Goal: Check status: Check status

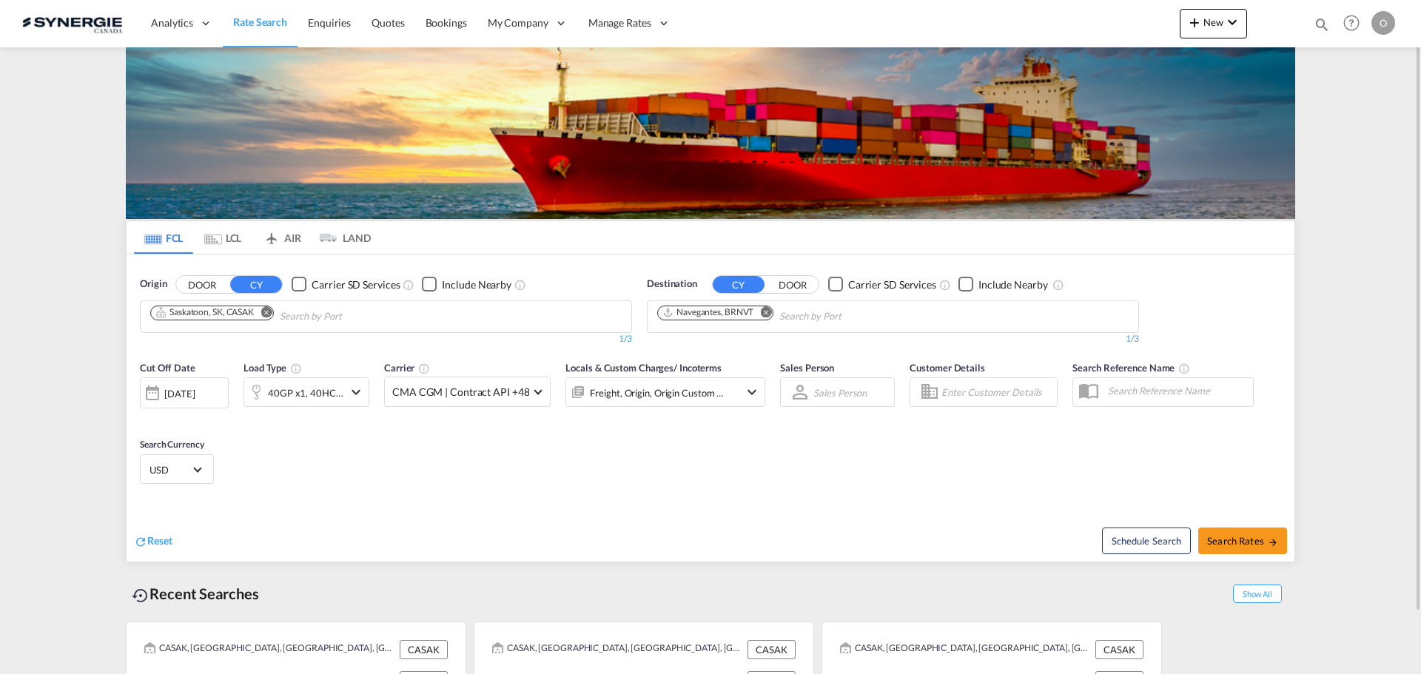
click at [1311, 27] on div "Bookings Quotes Enquiries Help Resources Product Release O My Profile Logout" at bounding box center [1352, 23] width 94 height 46
click at [1316, 27] on md-icon "icon-magnify" at bounding box center [1322, 24] width 16 height 16
click at [1240, 24] on input at bounding box center [1210, 24] width 184 height 26
paste input "SYC002993"
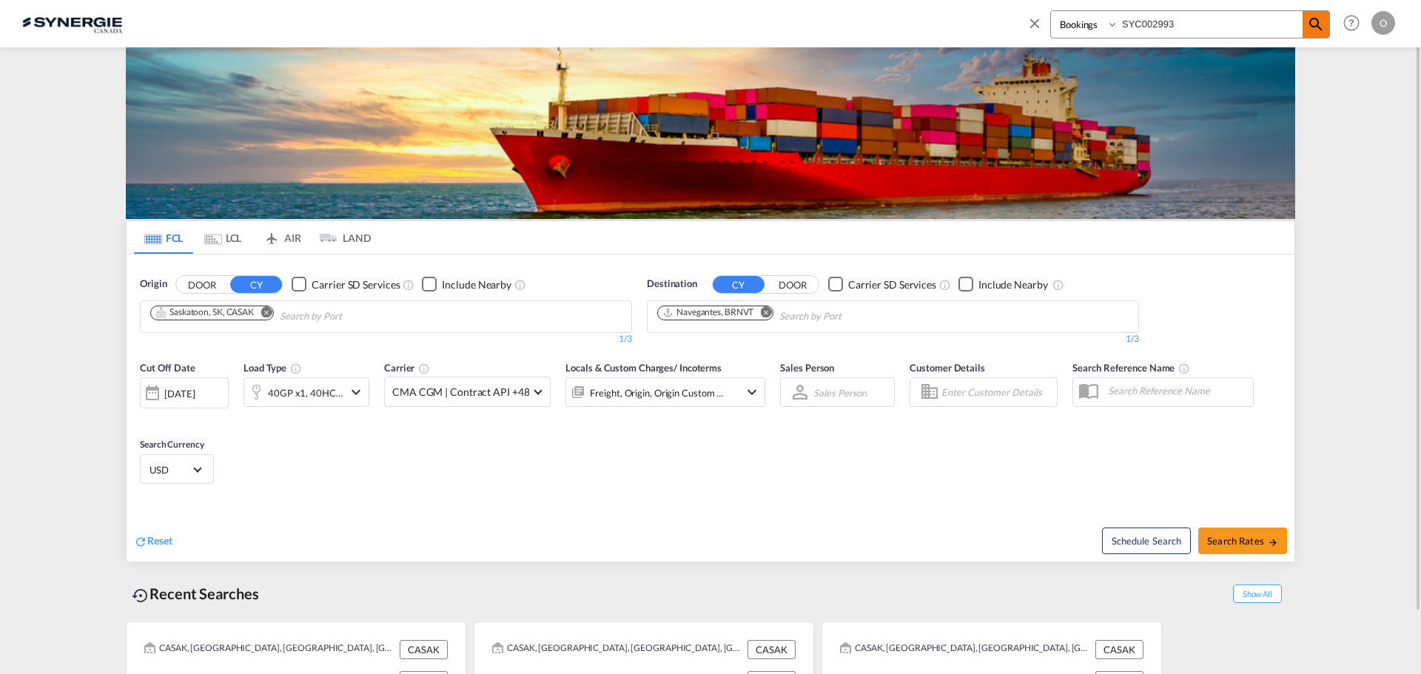
type input "SYC002993"
click at [1314, 37] on span at bounding box center [1315, 24] width 27 height 27
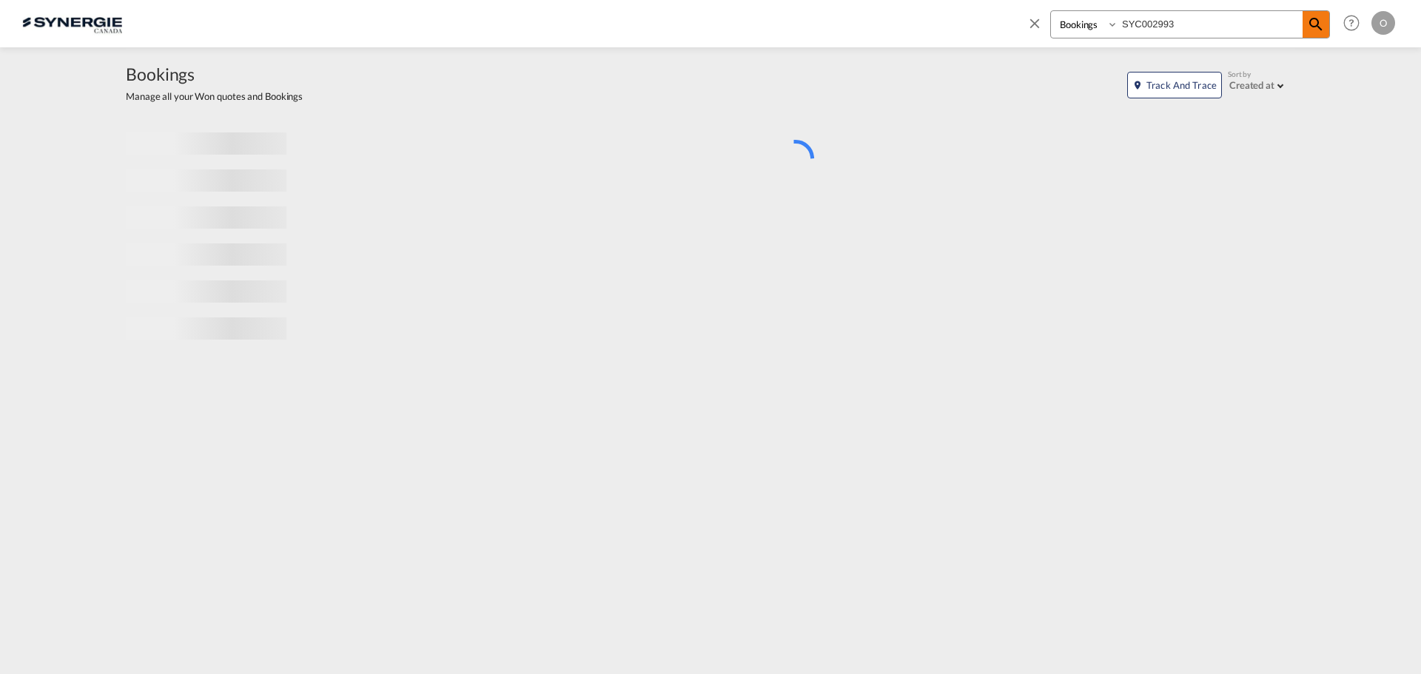
click at [1314, 34] on span at bounding box center [1315, 24] width 27 height 27
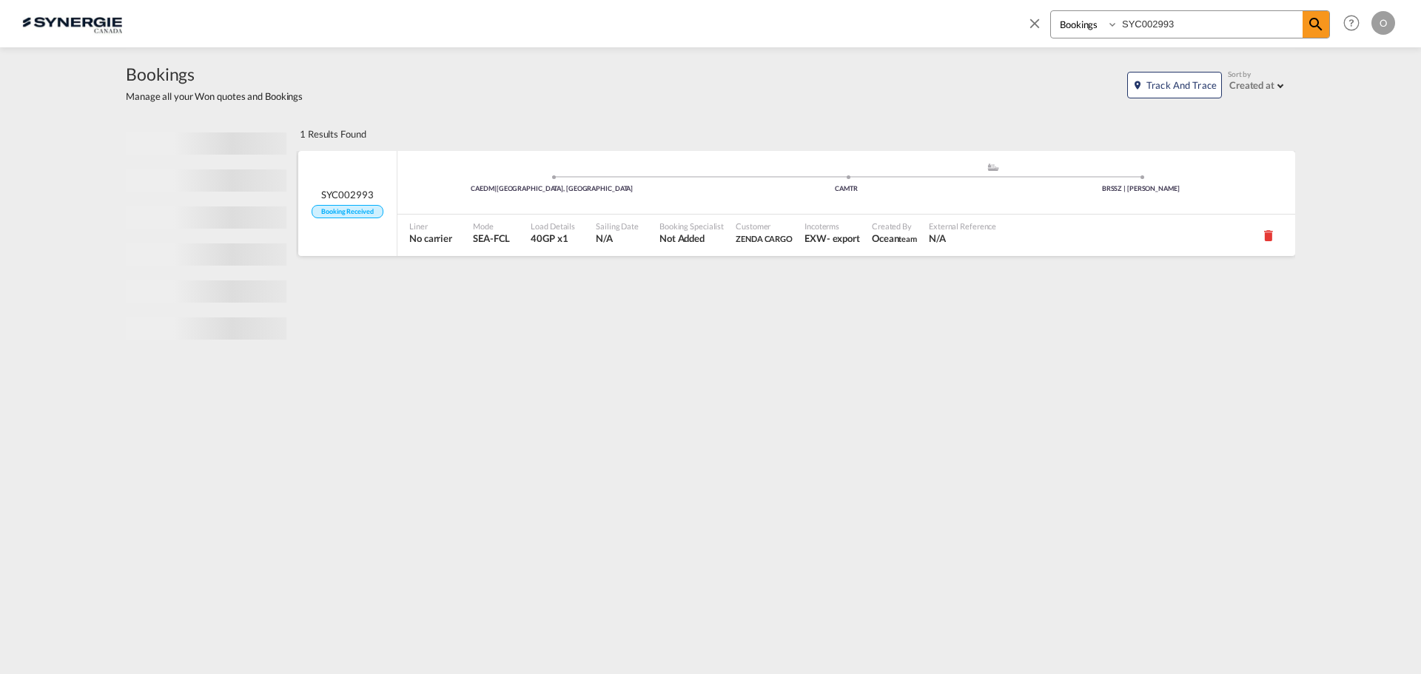
click at [775, 232] on span "ZENDA CARGO" at bounding box center [764, 238] width 57 height 13
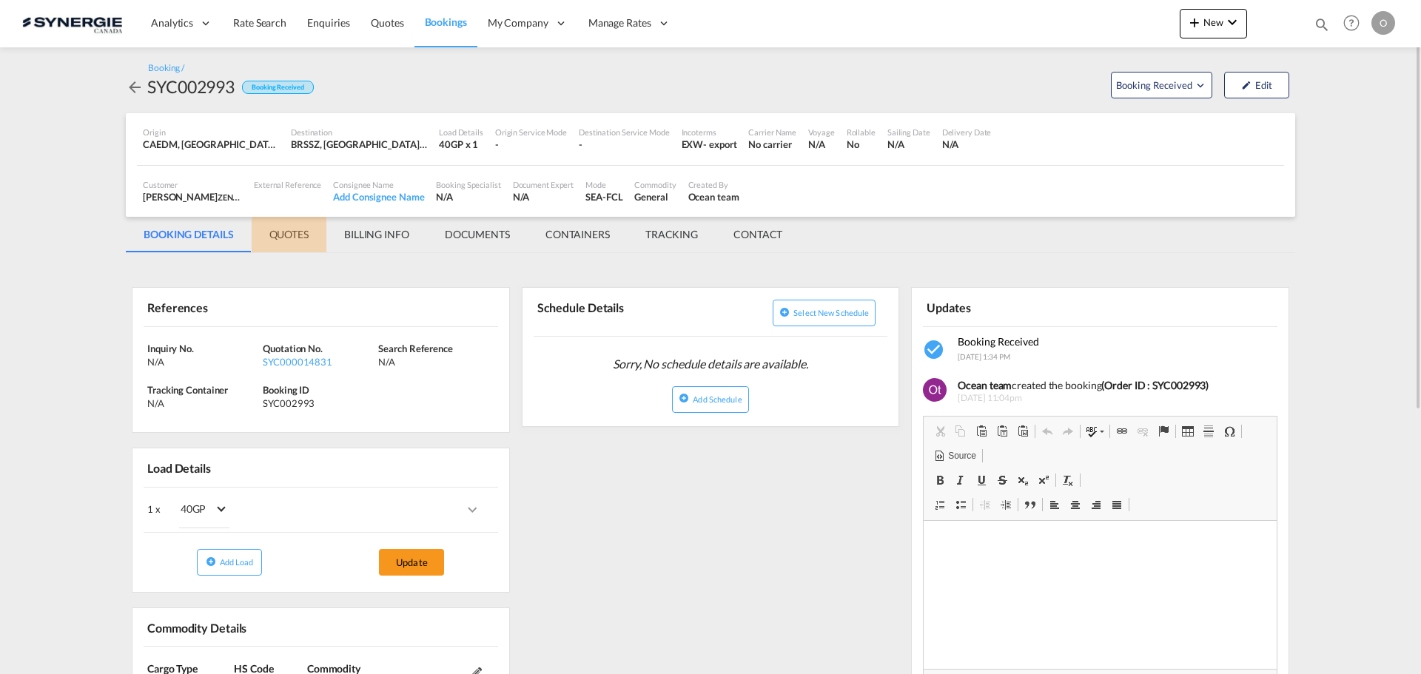
click at [286, 241] on md-tab-item "QUOTES" at bounding box center [289, 235] width 75 height 36
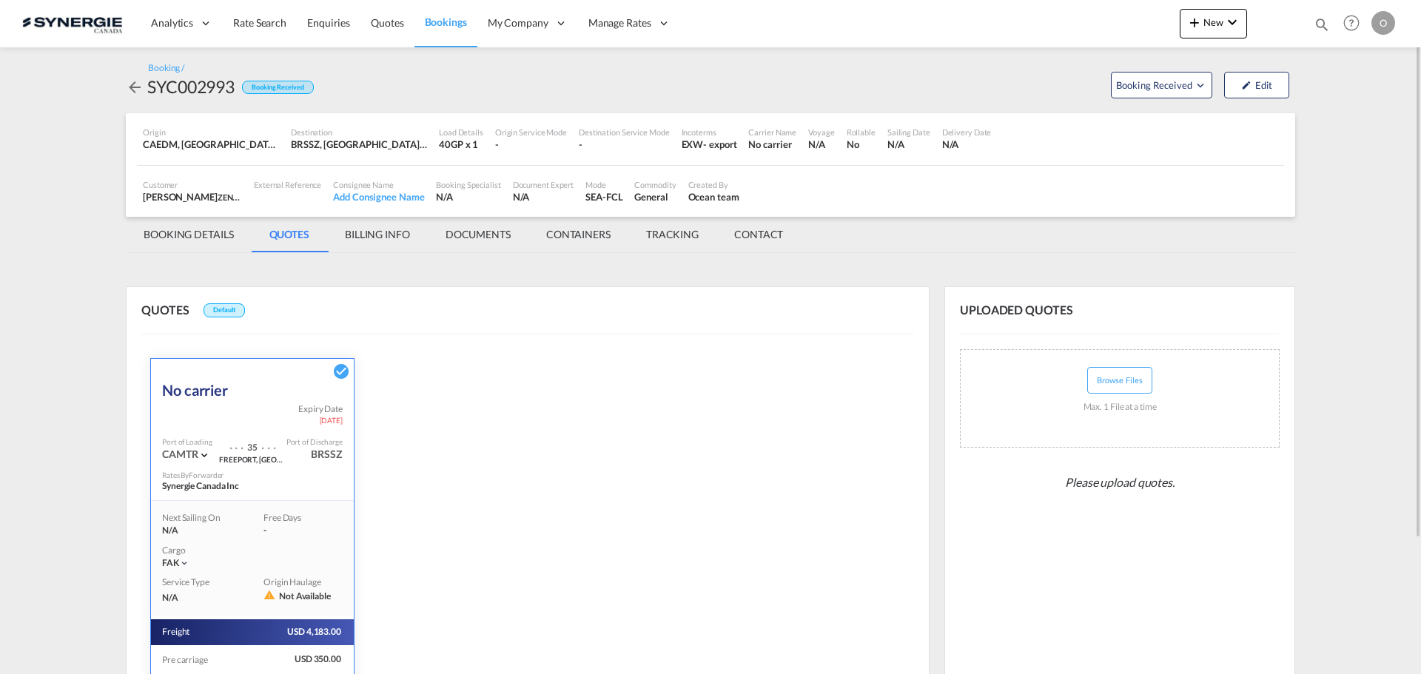
scroll to position [169, 0]
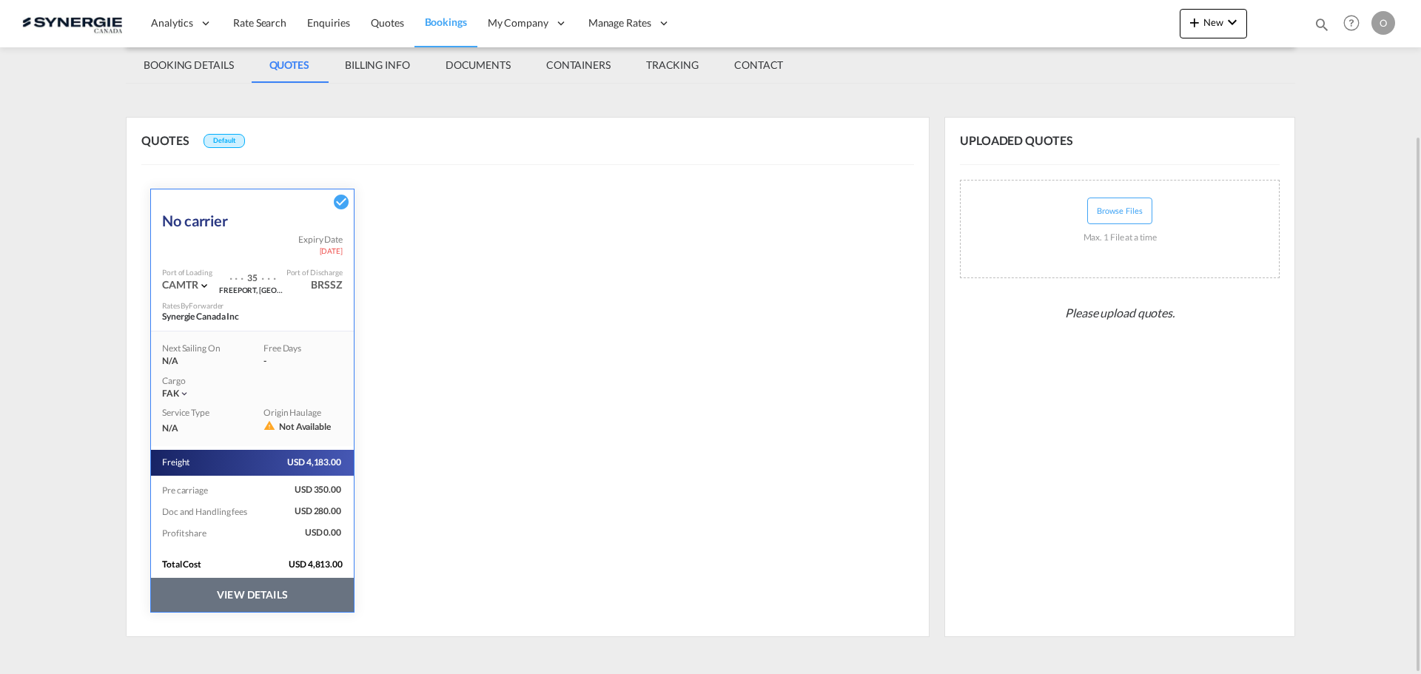
click at [290, 598] on button "VIEW DETAILS" at bounding box center [252, 595] width 203 height 34
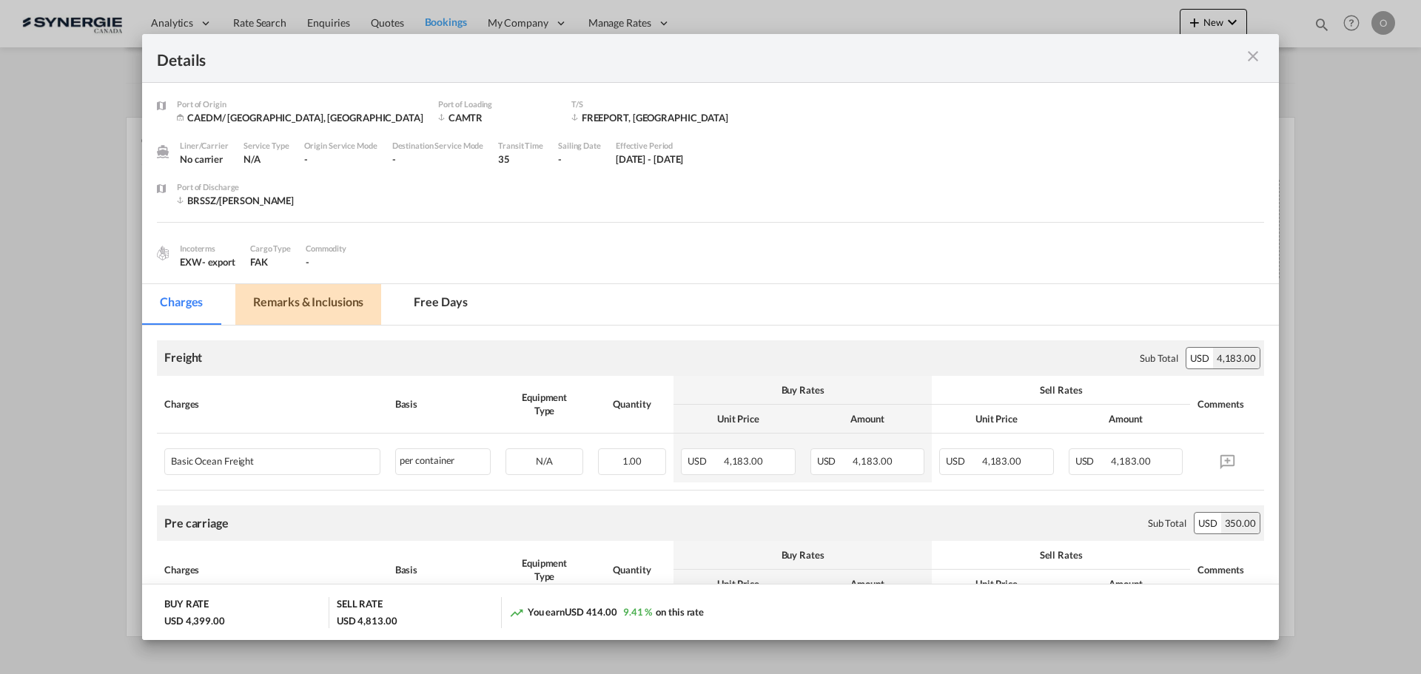
click at [314, 305] on md-tab-item "Remarks & Inclusions" at bounding box center [308, 304] width 146 height 41
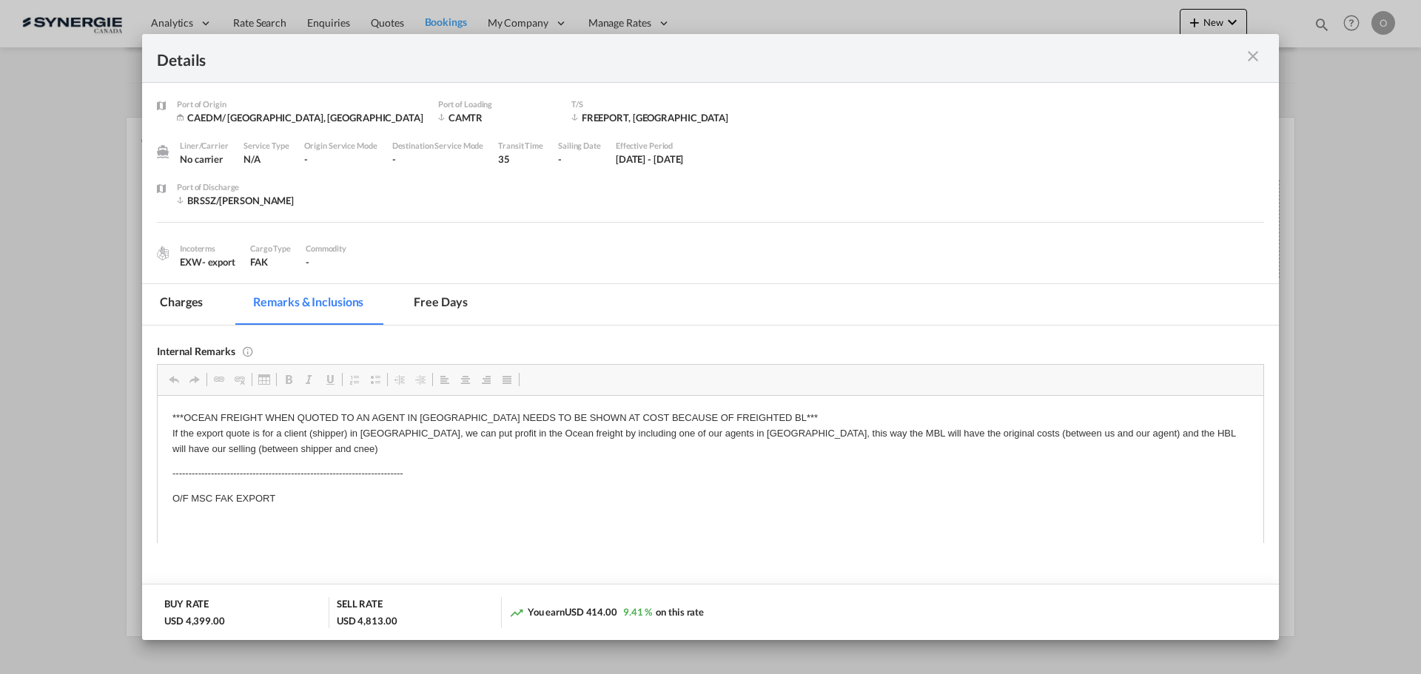
scroll to position [0, 0]
click at [196, 302] on md-tab-item "Charges" at bounding box center [181, 304] width 78 height 41
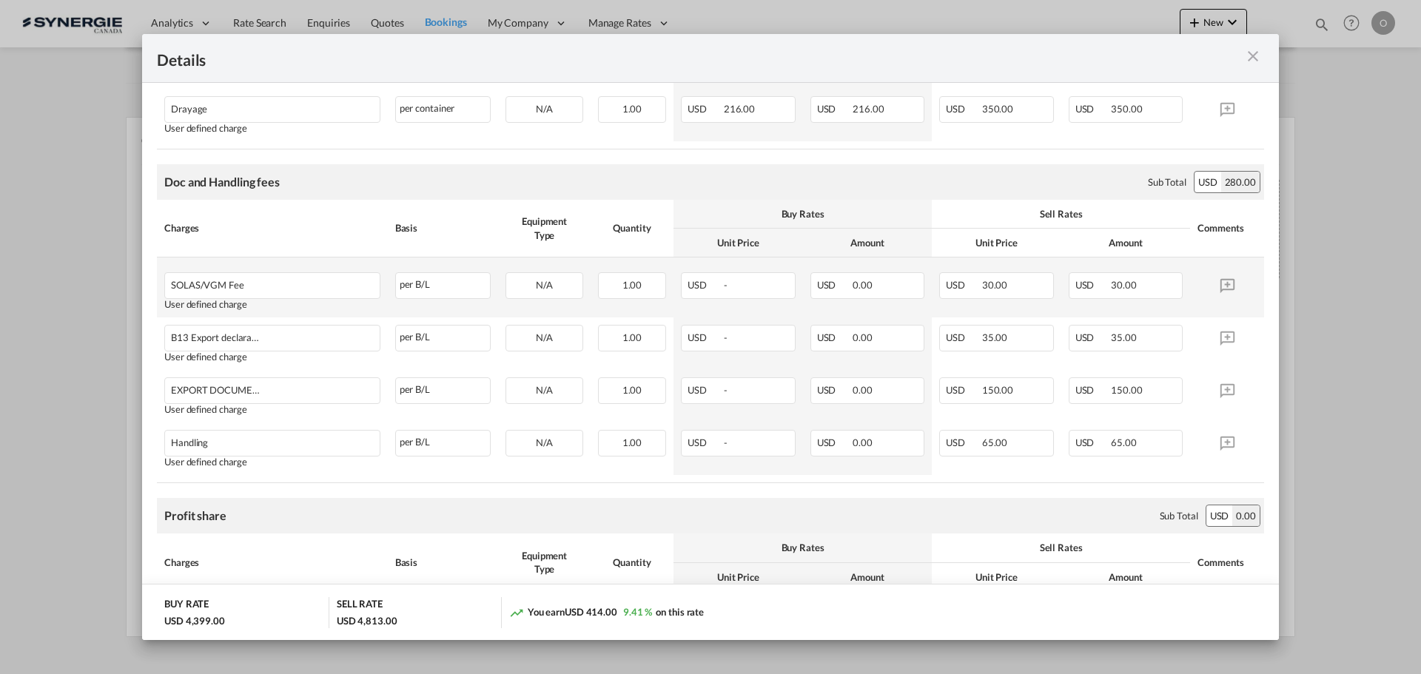
scroll to position [639, 0]
